Goal: Information Seeking & Learning: Learn about a topic

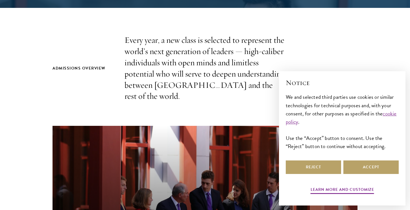
scroll to position [169, 0]
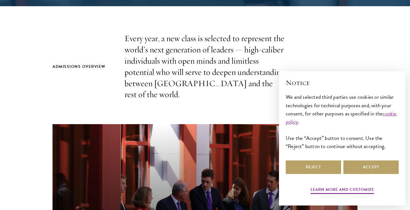
drag, startPoint x: 319, startPoint y: 32, endPoint x: 309, endPoint y: 28, distance: 11.1
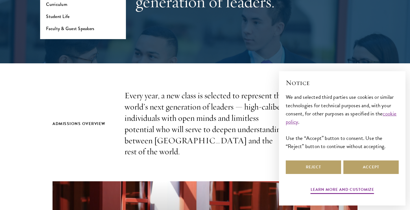
scroll to position [116, 0]
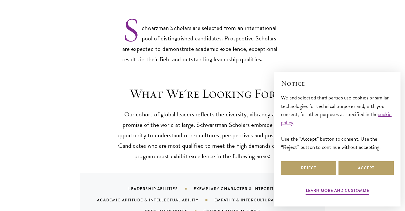
scroll to position [464, 0]
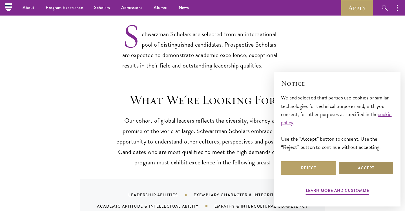
click at [353, 172] on button "Accept" at bounding box center [366, 168] width 55 height 14
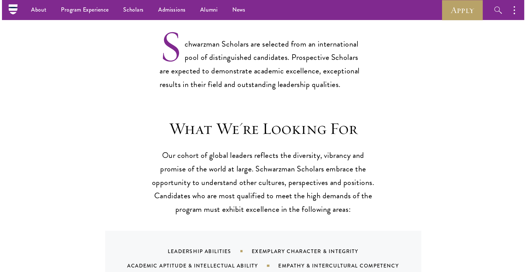
scroll to position [463, 0]
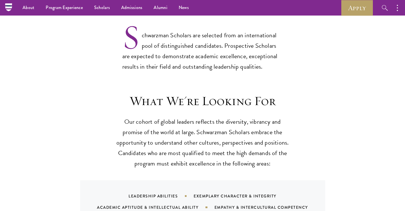
drag, startPoint x: 391, startPoint y: 58, endPoint x: 383, endPoint y: 27, distance: 31.1
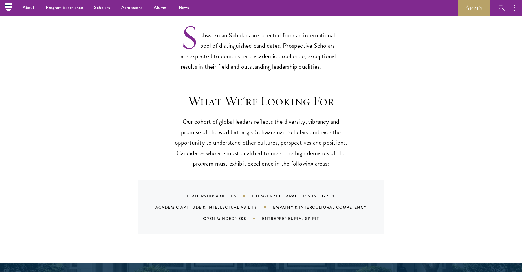
click at [239, 100] on header "What We're Looking For Our cohort of global leaders reflects the diversity, vib…" at bounding box center [261, 131] width 175 height 76
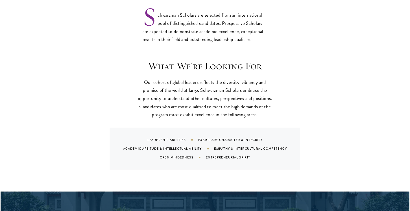
scroll to position [507, 0]
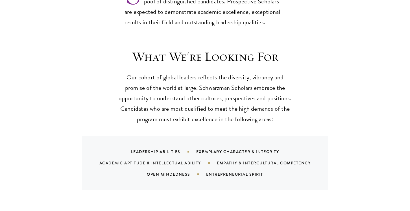
drag, startPoint x: 348, startPoint y: 42, endPoint x: 340, endPoint y: 42, distance: 7.6
click at [348, 49] on div "What We're Looking For Our cohort of global leaders reflects the diversity, vib…" at bounding box center [204, 119] width 305 height 141
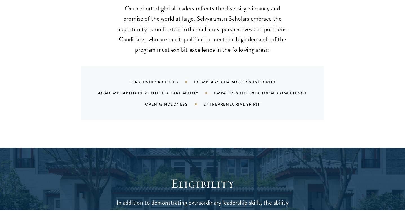
scroll to position [578, 0]
